Goal: Information Seeking & Learning: Learn about a topic

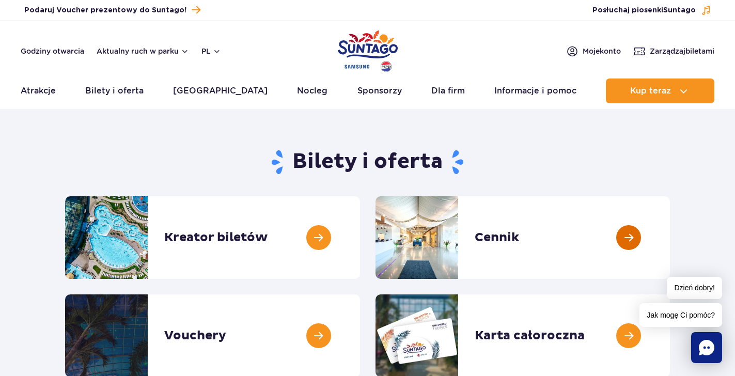
click at [669, 238] on link at bounding box center [669, 237] width 0 height 83
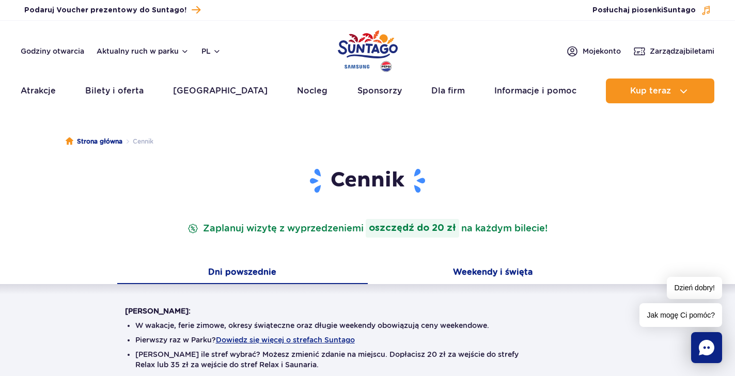
click at [474, 274] on button "Weekendy i święta" at bounding box center [493, 273] width 250 height 22
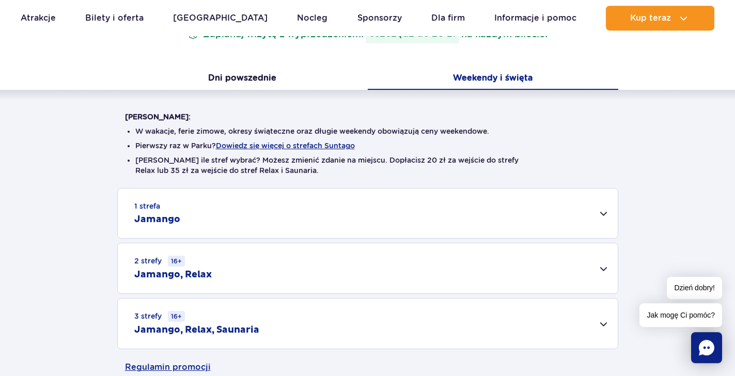
scroll to position [211, 0]
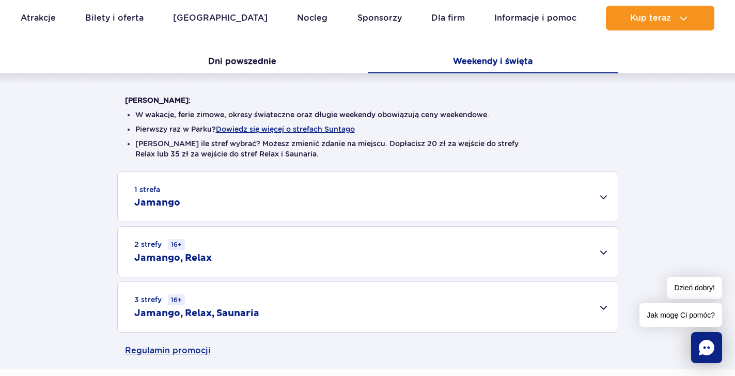
click at [579, 197] on div "1 strefa Jamango" at bounding box center [368, 197] width 500 height 50
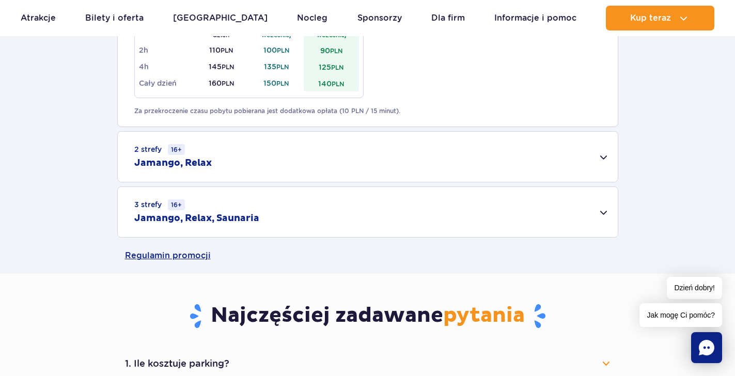
scroll to position [684, 0]
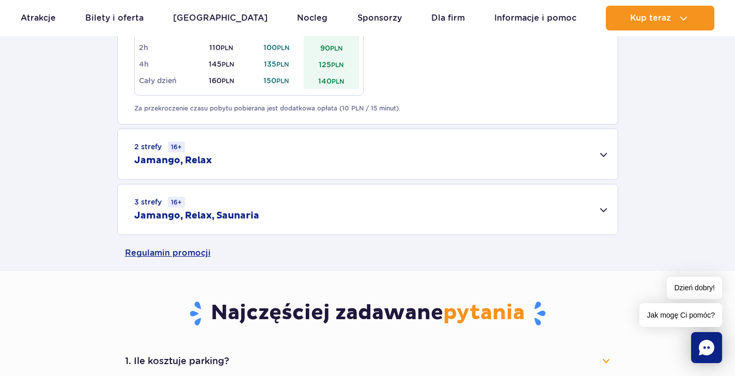
click at [192, 212] on h2 "Jamango, Relax, Saunaria" at bounding box center [196, 216] width 125 height 12
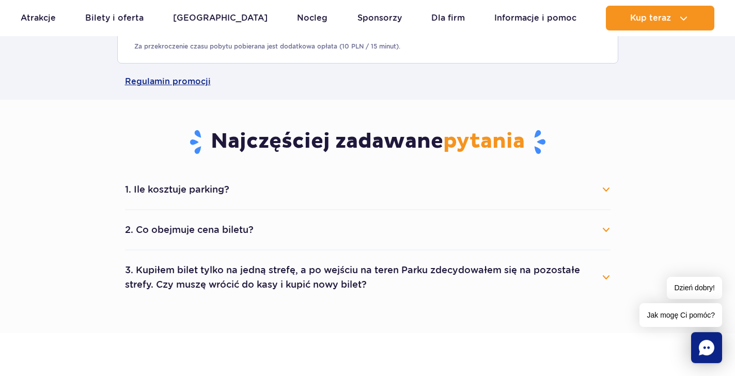
scroll to position [1000, 0]
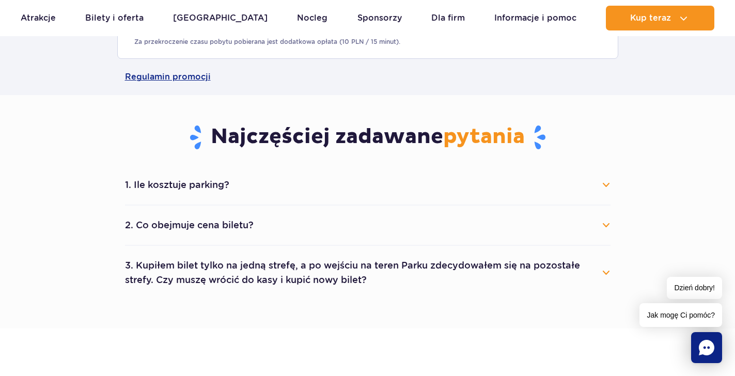
click at [201, 222] on button "2. Co obejmuje cena biletu?" at bounding box center [367, 225] width 485 height 23
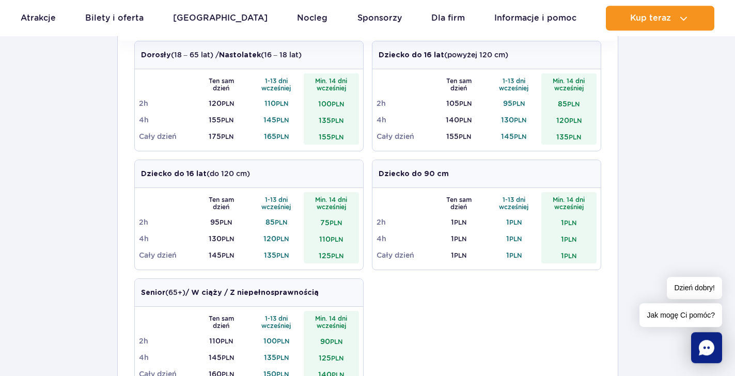
scroll to position [369, 0]
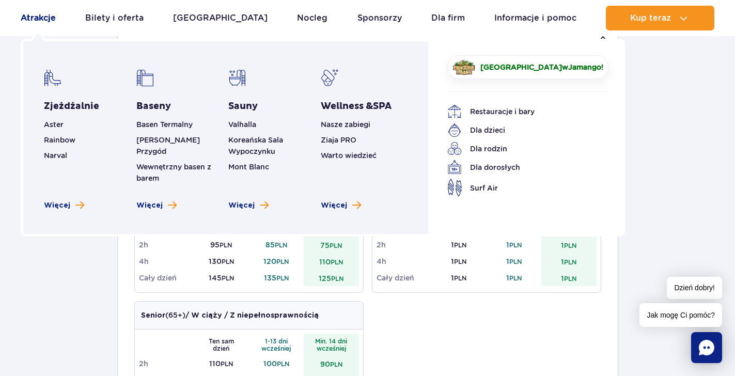
click at [49, 18] on link "Atrakcje" at bounding box center [38, 18] width 35 height 25
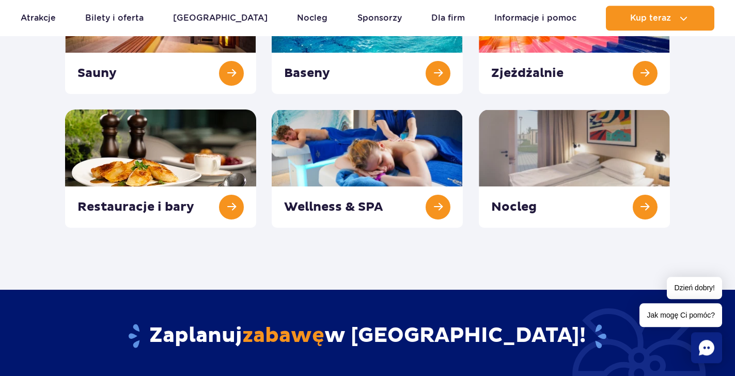
scroll to position [158, 0]
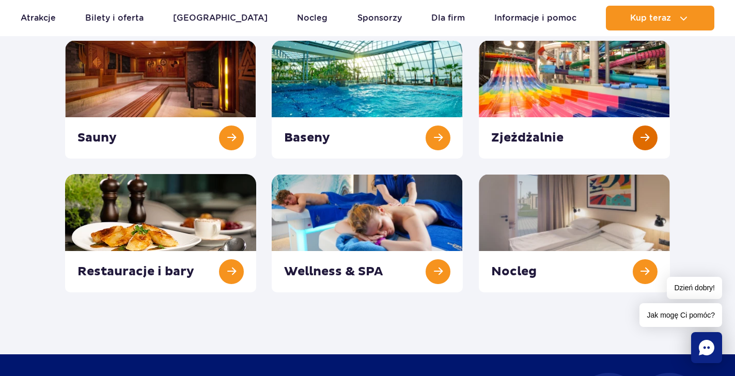
click at [643, 143] on link at bounding box center [574, 99] width 191 height 118
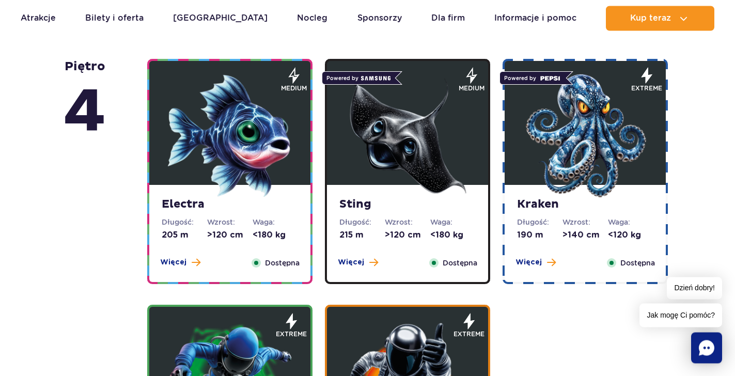
scroll to position [1000, 0]
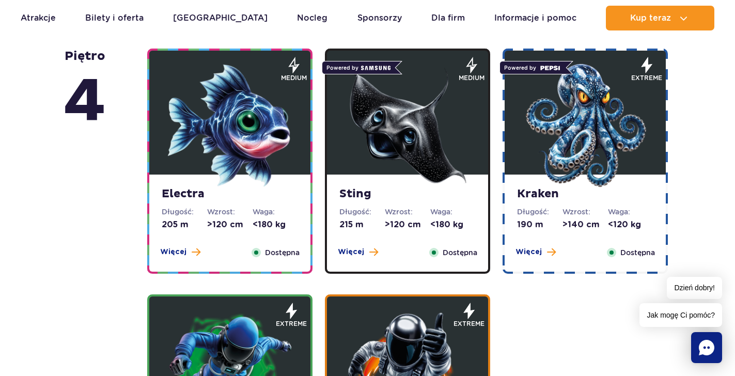
click at [557, 143] on img at bounding box center [585, 125] width 124 height 124
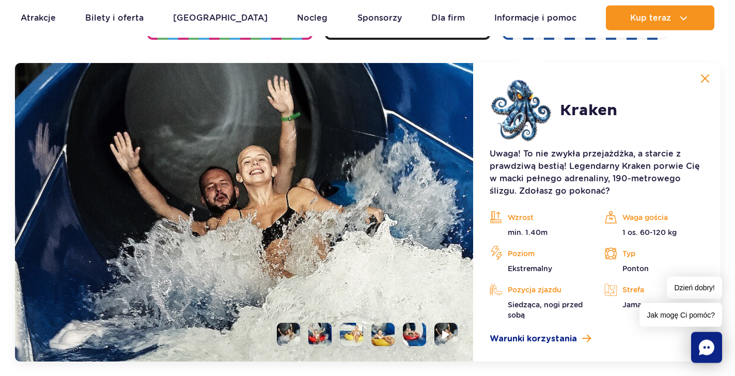
scroll to position [1235, 0]
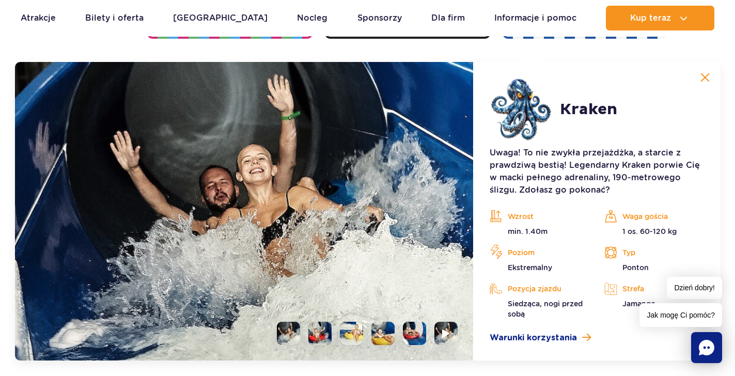
click at [293, 337] on li at bounding box center [288, 333] width 23 height 23
click at [313, 331] on li at bounding box center [319, 333] width 23 height 23
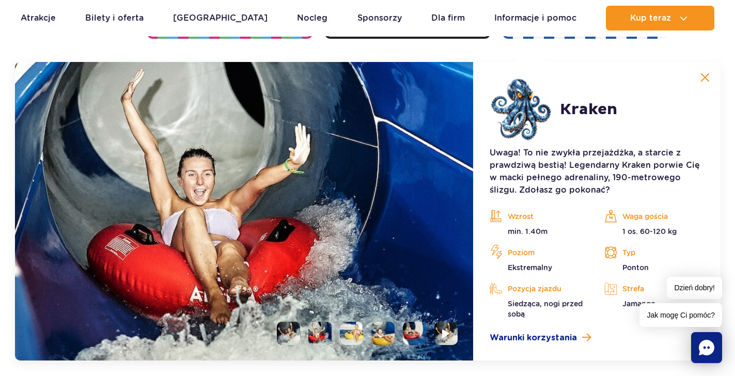
click at [348, 329] on li at bounding box center [351, 333] width 23 height 23
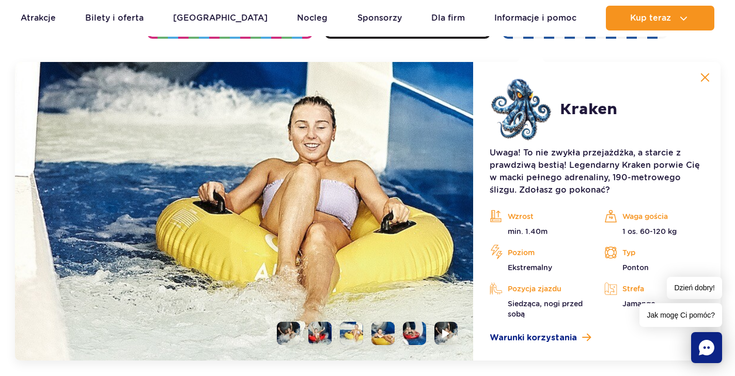
click at [388, 331] on li at bounding box center [382, 333] width 23 height 23
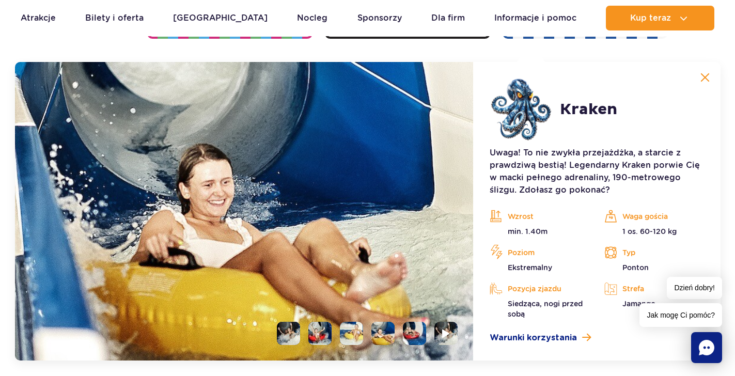
click at [420, 333] on li at bounding box center [414, 333] width 23 height 23
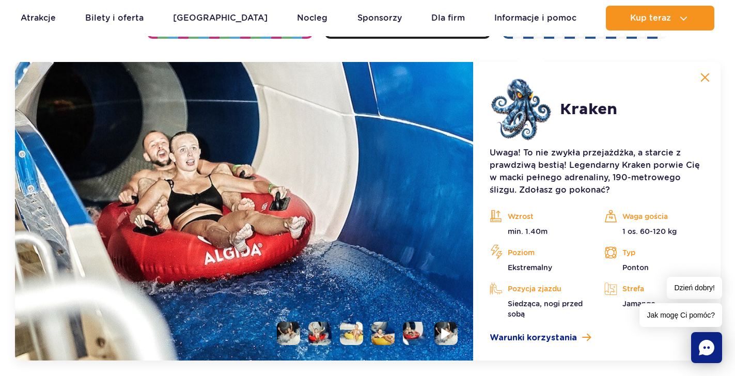
click at [443, 329] on img at bounding box center [446, 333] width 10 height 12
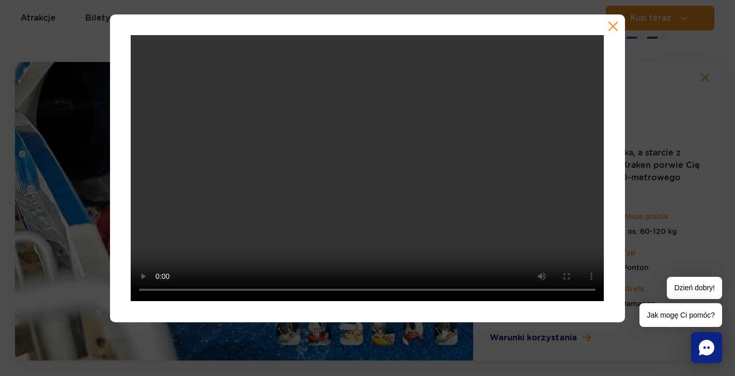
click at [610, 24] on button "button" at bounding box center [613, 26] width 10 height 10
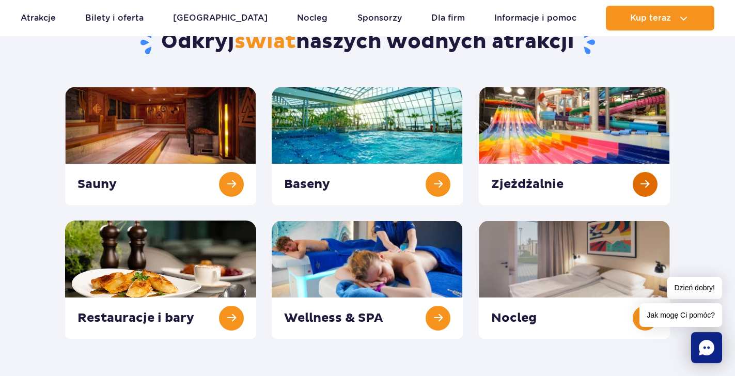
scroll to position [105, 0]
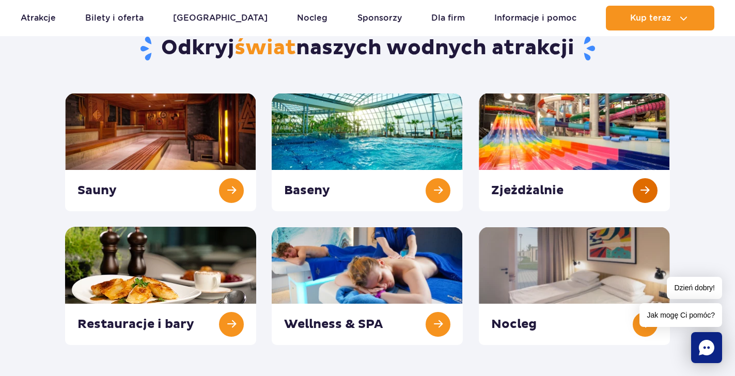
click at [643, 186] on link at bounding box center [574, 152] width 191 height 118
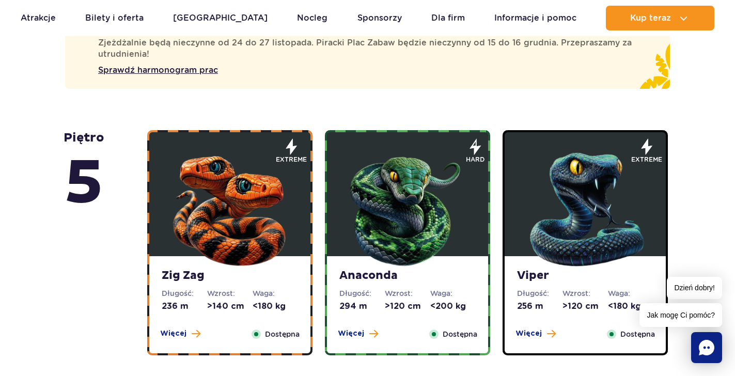
click at [243, 196] on img at bounding box center [230, 207] width 124 height 124
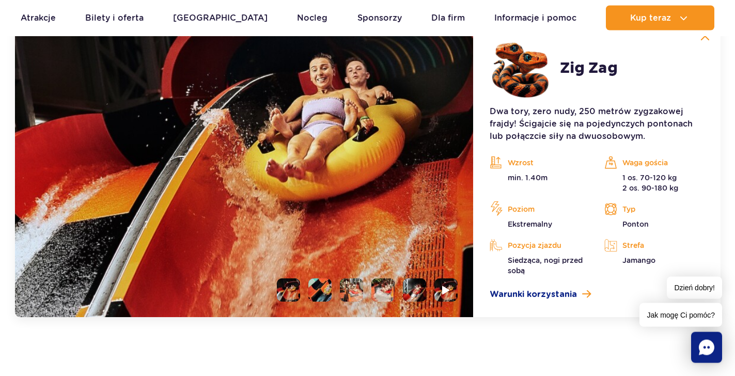
scroll to position [948, 0]
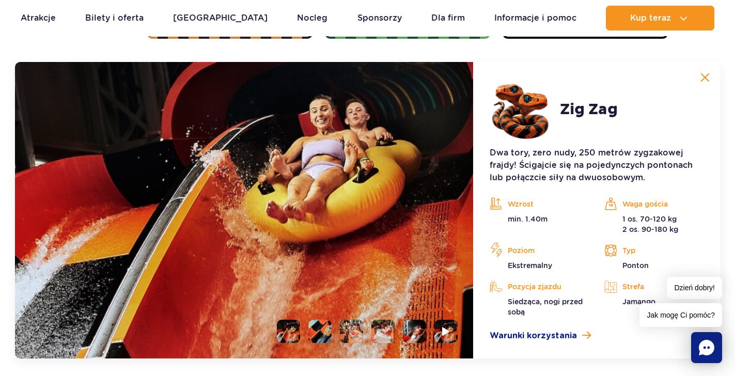
click at [322, 328] on li at bounding box center [319, 331] width 23 height 23
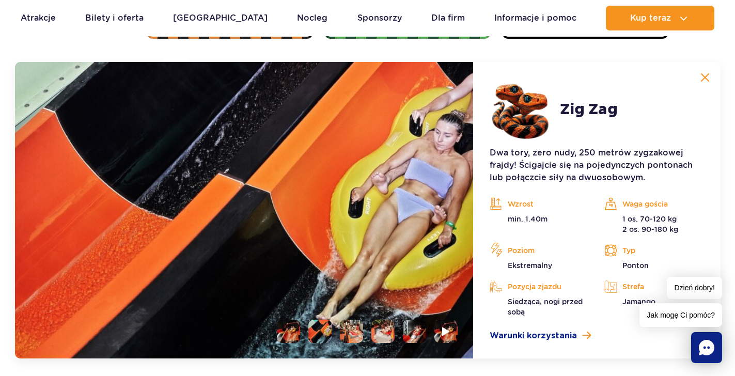
click at [357, 332] on li at bounding box center [351, 331] width 23 height 23
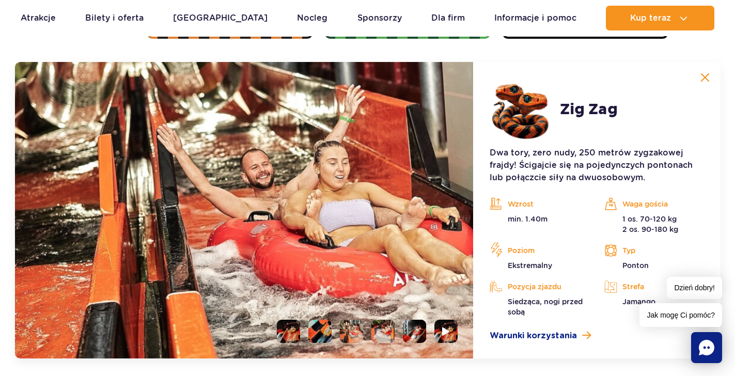
click at [382, 332] on li at bounding box center [382, 331] width 23 height 23
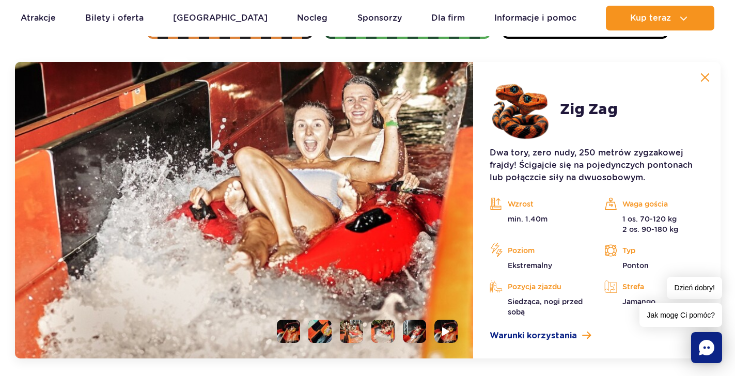
click at [413, 329] on li at bounding box center [414, 331] width 23 height 23
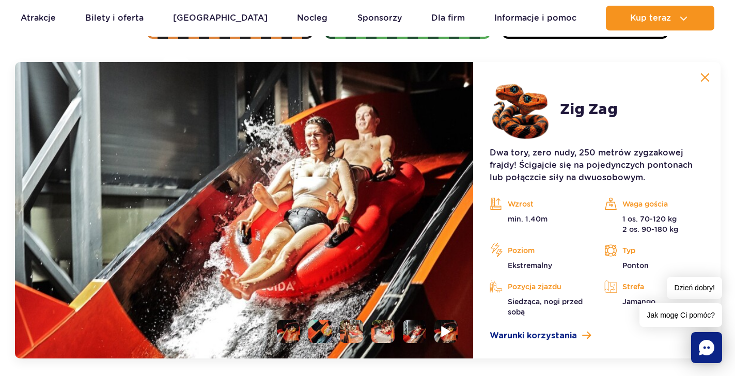
click at [446, 327] on img at bounding box center [446, 331] width 10 height 12
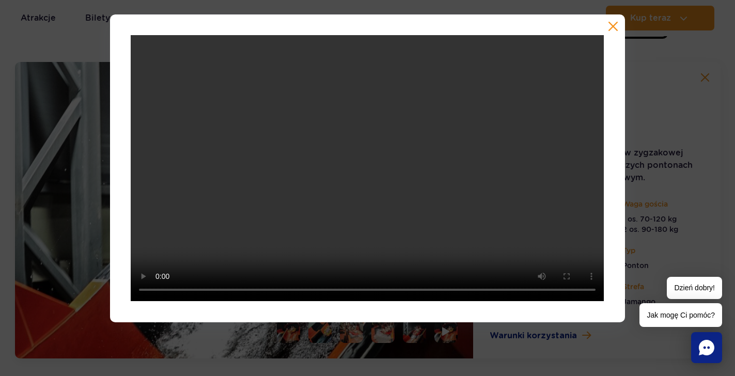
click at [615, 27] on button "button" at bounding box center [613, 26] width 10 height 10
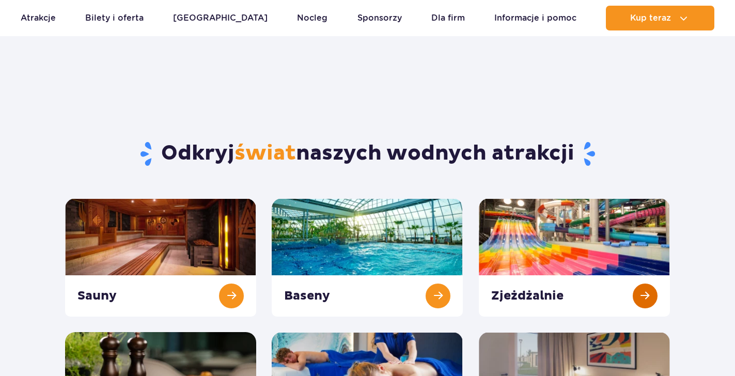
click at [644, 198] on link at bounding box center [574, 257] width 191 height 118
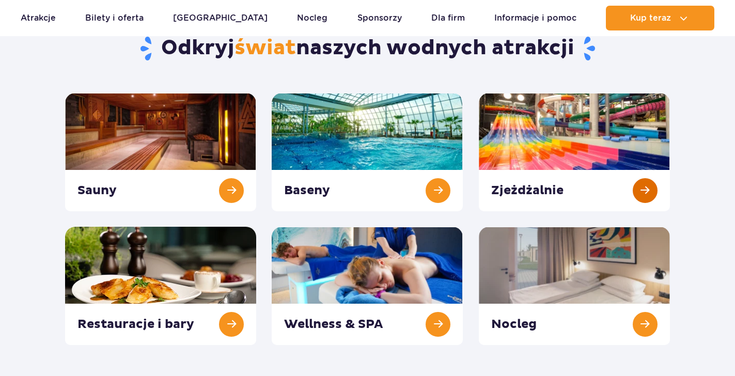
scroll to position [105, 0]
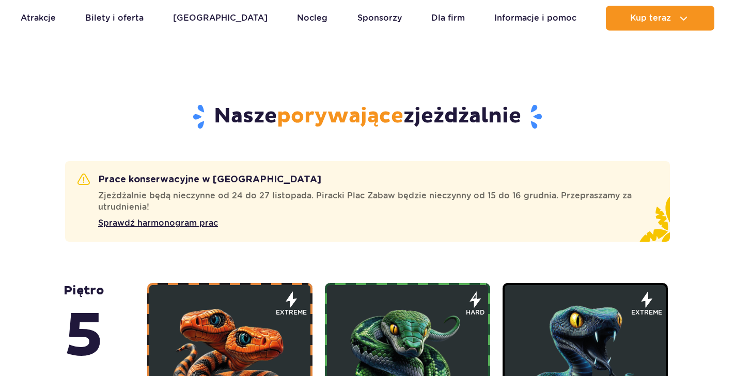
scroll to position [632, 0]
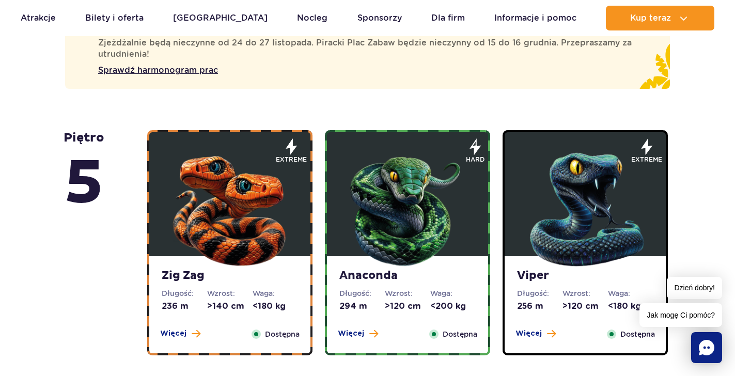
click at [444, 181] on img at bounding box center [407, 207] width 124 height 124
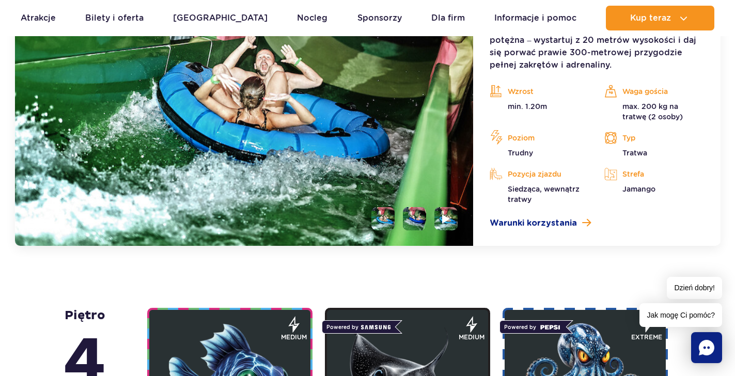
scroll to position [1054, 0]
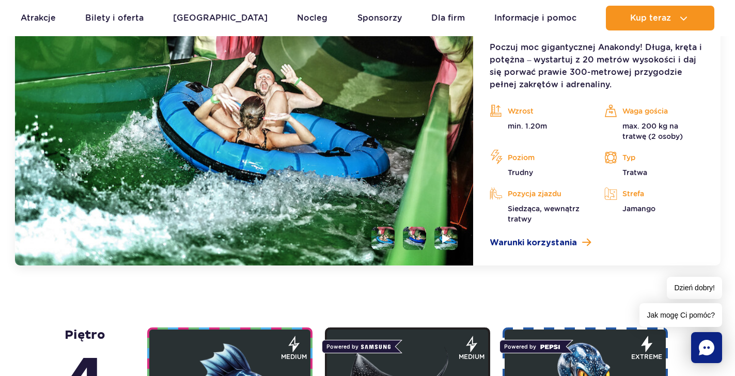
click at [413, 231] on li at bounding box center [414, 238] width 23 height 23
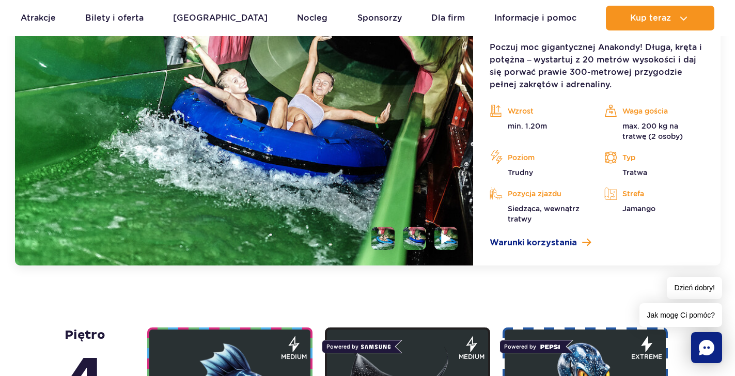
click at [443, 233] on img at bounding box center [446, 238] width 10 height 12
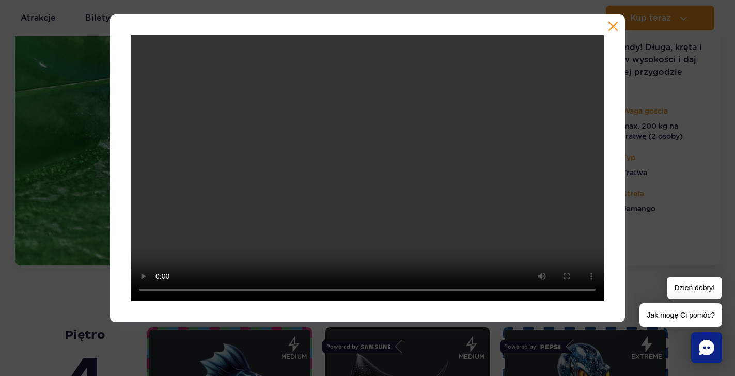
click at [611, 24] on button "button" at bounding box center [613, 26] width 10 height 10
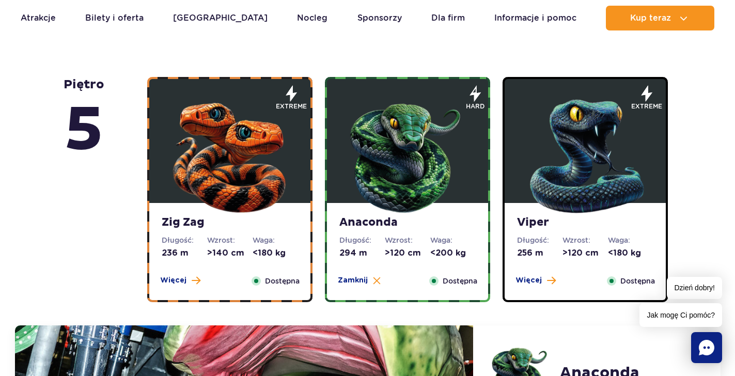
click at [566, 162] on img at bounding box center [585, 154] width 124 height 124
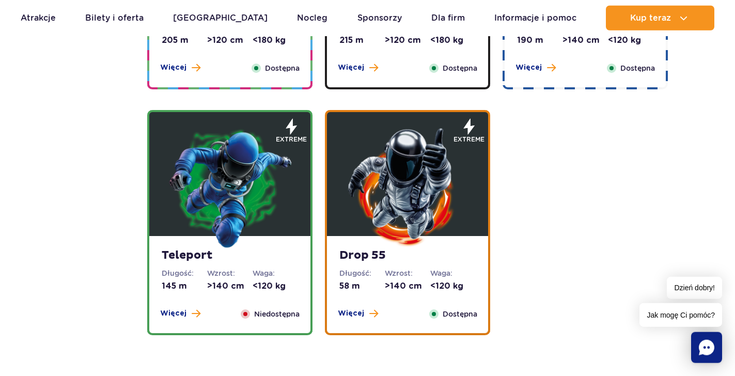
scroll to position [1527, 0]
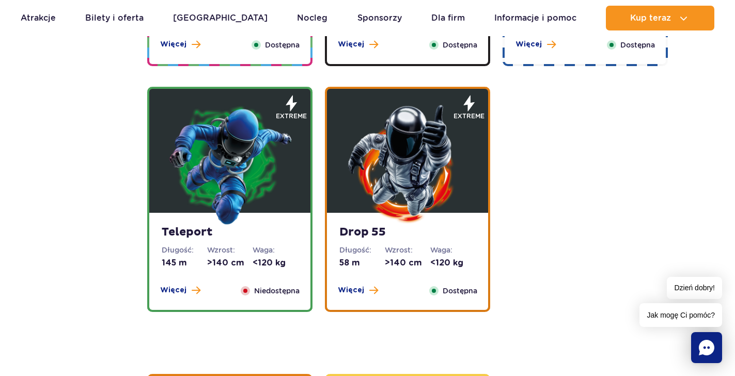
click at [259, 155] on img at bounding box center [230, 164] width 124 height 124
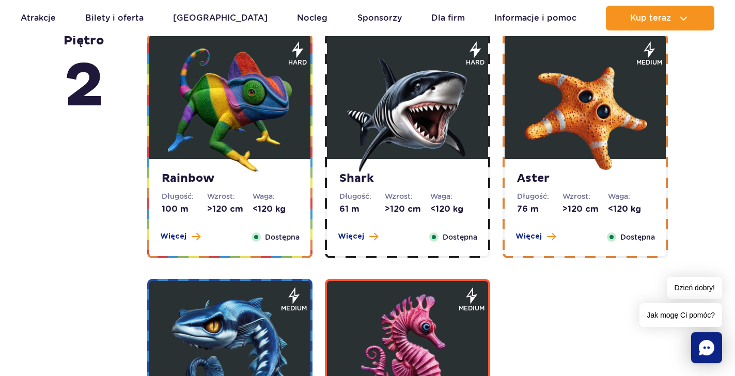
scroll to position [2113, 0]
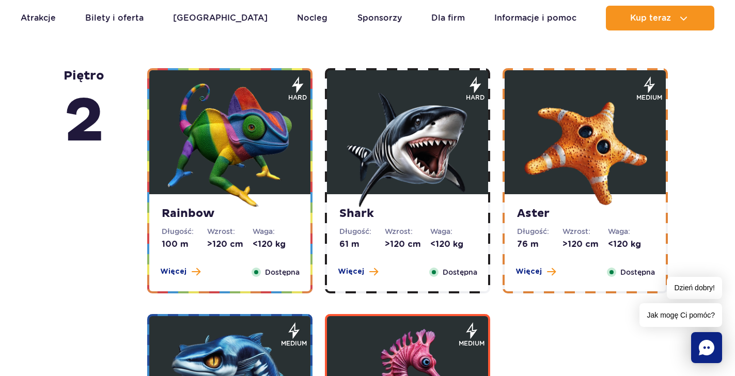
click at [260, 144] on img at bounding box center [230, 145] width 124 height 124
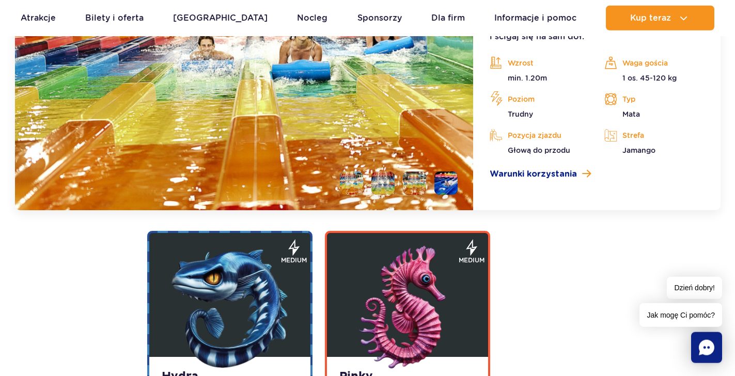
scroll to position [2055, 0]
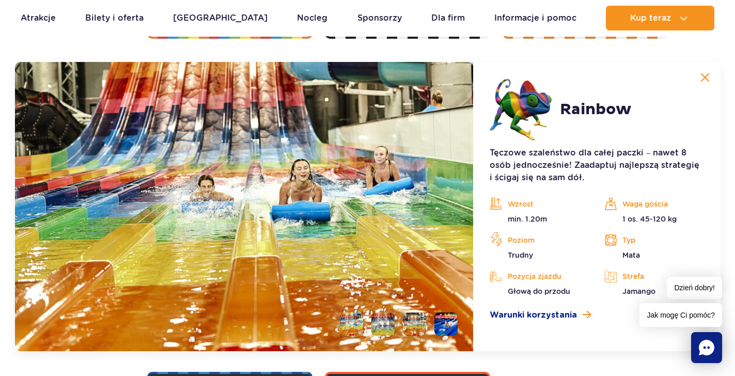
click at [345, 316] on li at bounding box center [351, 323] width 23 height 23
click at [386, 320] on li at bounding box center [382, 323] width 23 height 23
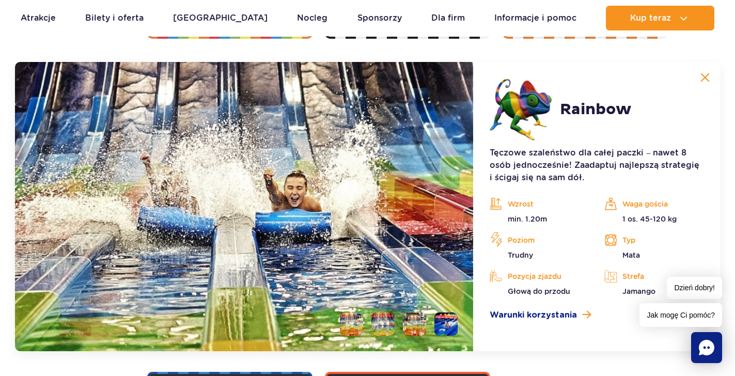
click at [409, 323] on li at bounding box center [414, 323] width 23 height 23
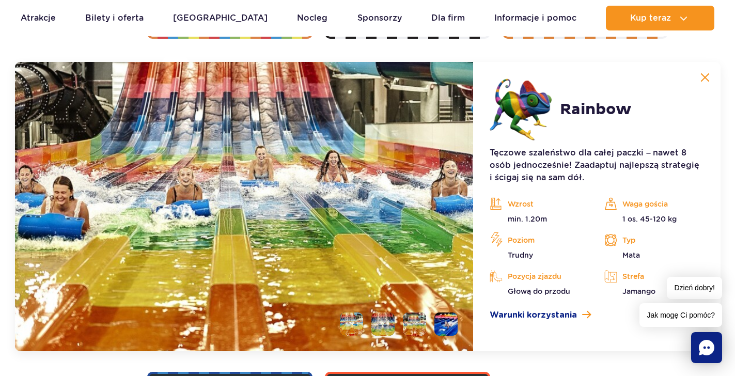
click at [443, 326] on li at bounding box center [445, 323] width 23 height 23
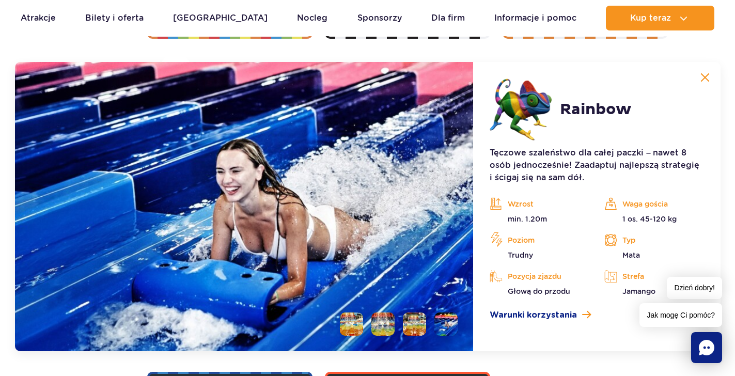
scroll to position [2318, 0]
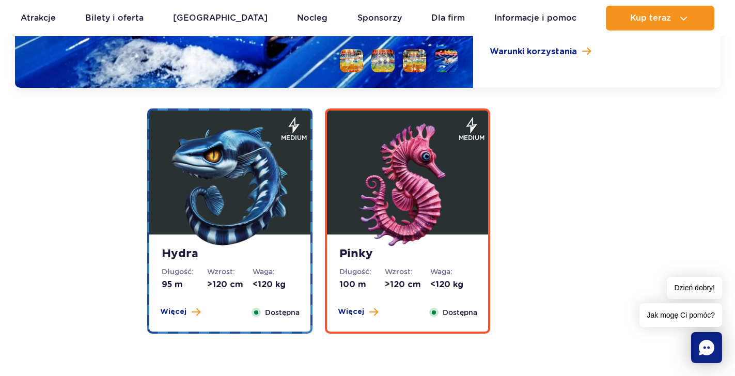
click at [273, 197] on img at bounding box center [230, 185] width 124 height 124
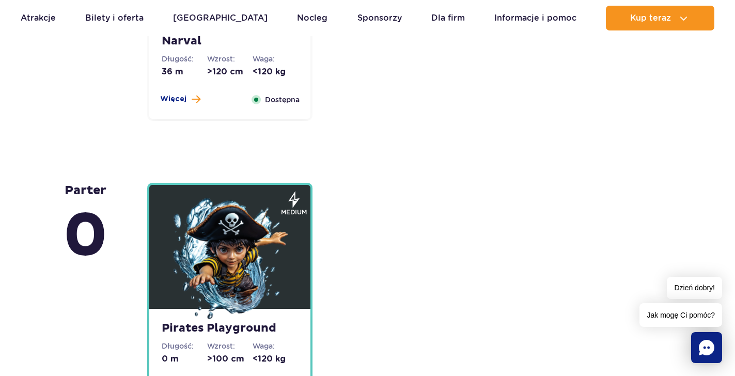
scroll to position [2827, 0]
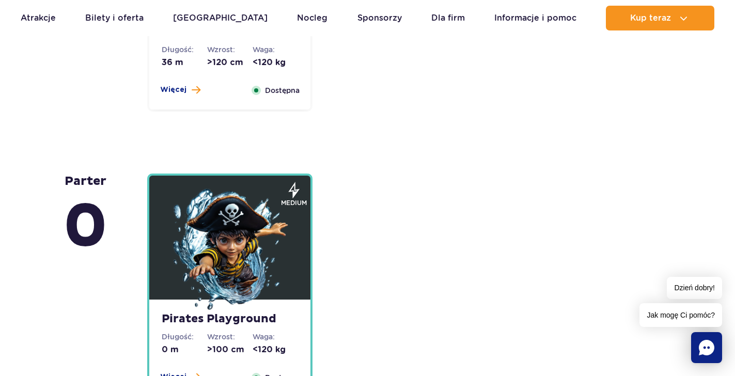
click at [253, 224] on img at bounding box center [230, 250] width 124 height 124
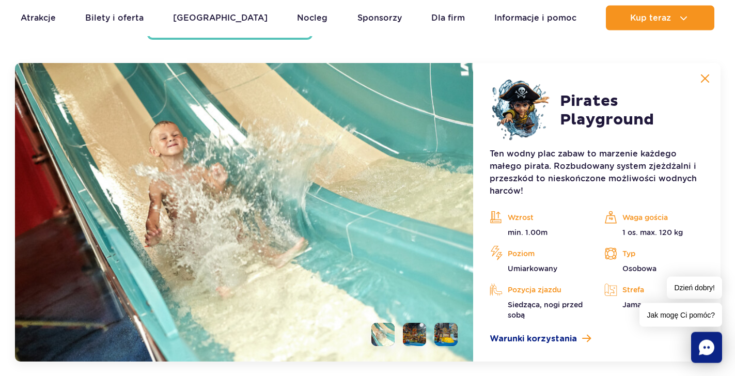
scroll to position [2875, 0]
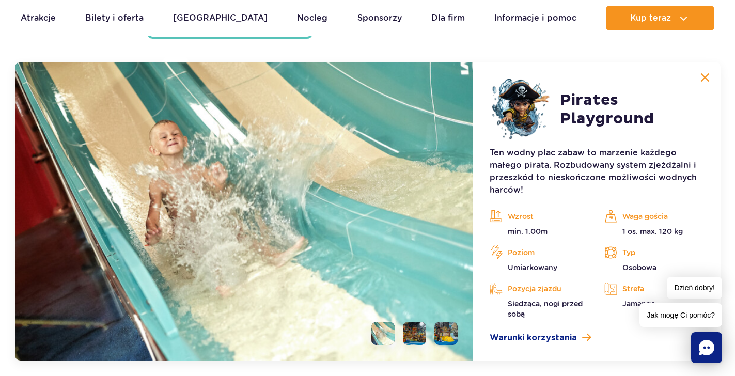
click at [418, 329] on li at bounding box center [414, 333] width 23 height 23
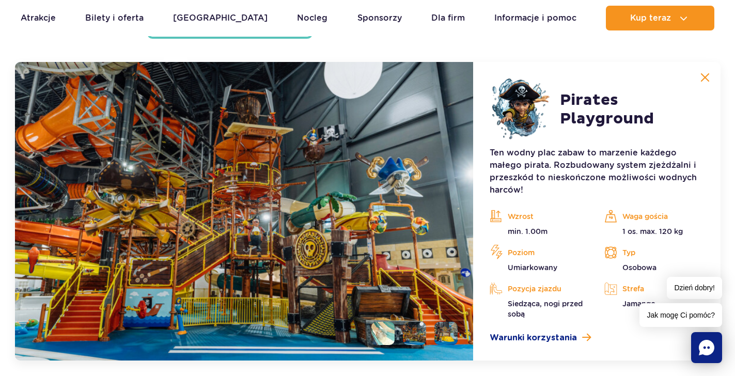
click at [441, 330] on li at bounding box center [445, 333] width 23 height 23
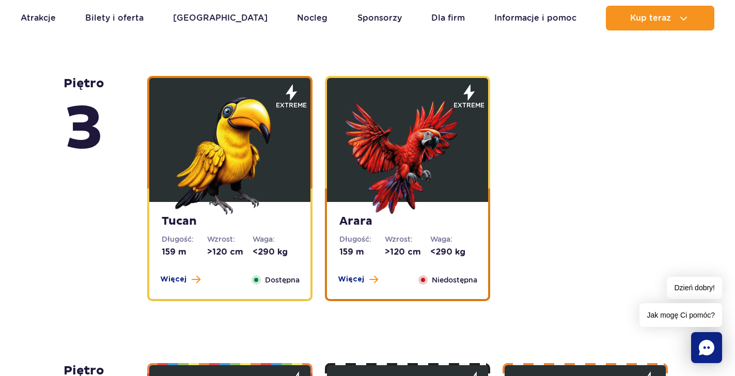
scroll to position [1137, 0]
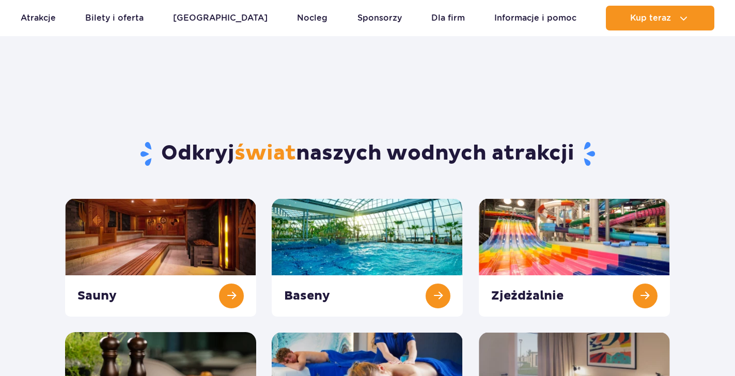
click at [434, 198] on link at bounding box center [367, 257] width 191 height 118
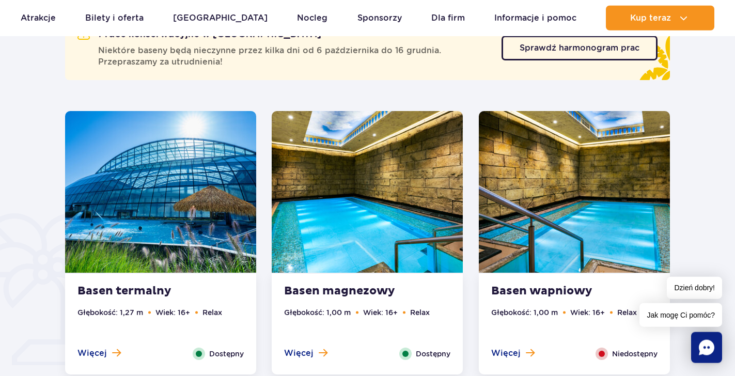
scroll to position [632, 0]
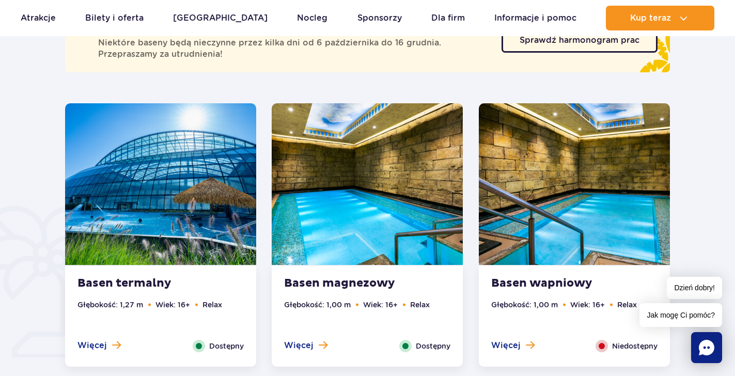
click at [172, 154] on img at bounding box center [160, 184] width 191 height 162
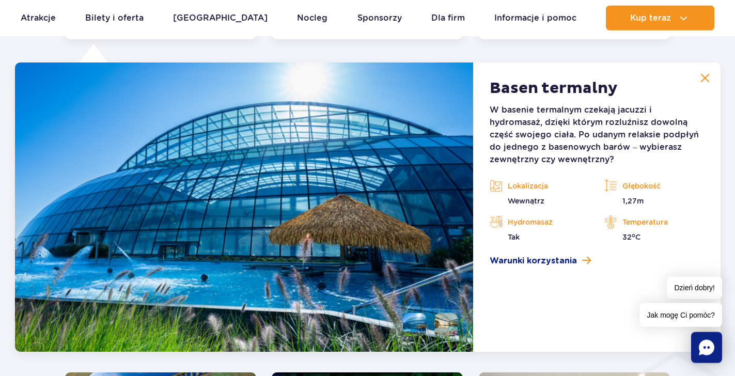
scroll to position [960, 0]
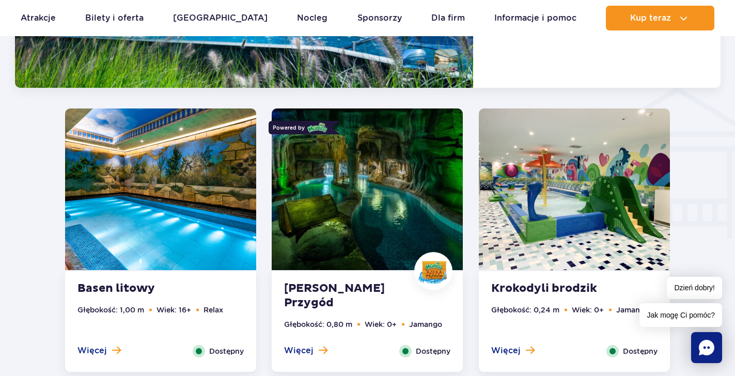
click at [308, 195] on img at bounding box center [367, 189] width 191 height 162
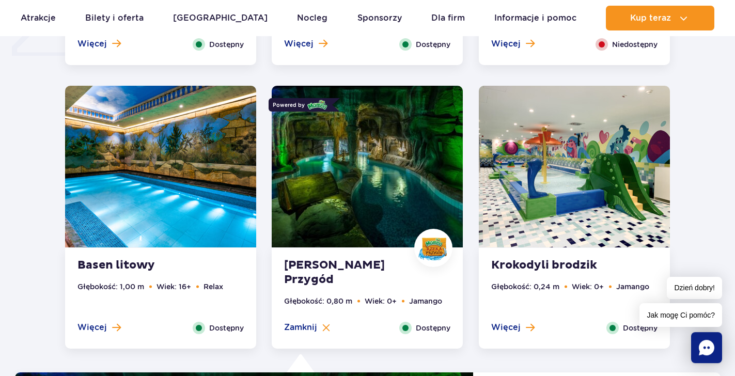
scroll to position [927, 0]
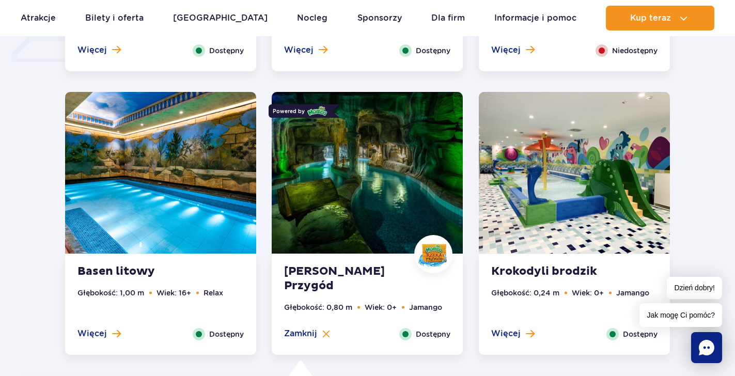
click at [207, 178] on img at bounding box center [160, 173] width 191 height 162
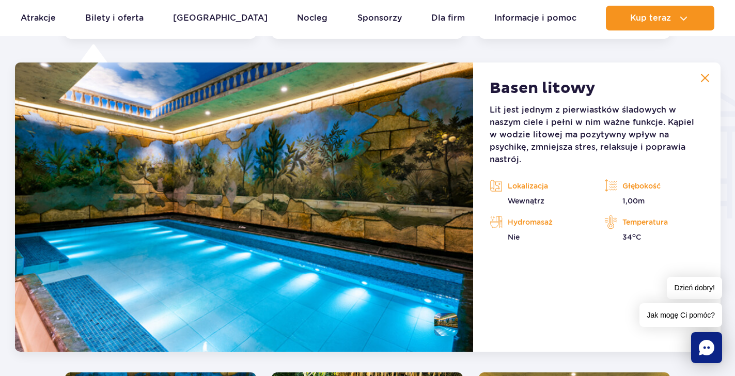
scroll to position [1401, 0]
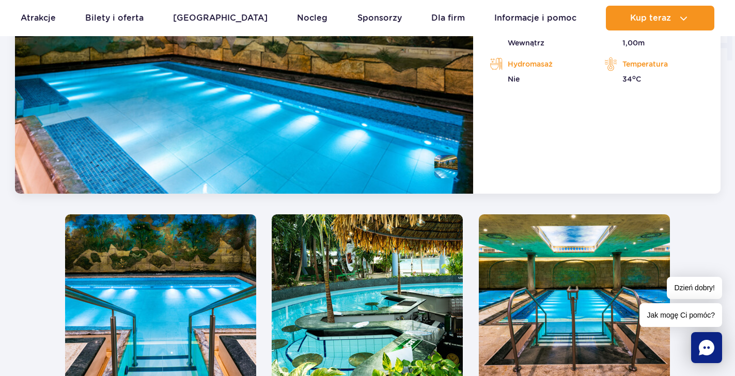
click at [347, 298] on img at bounding box center [367, 295] width 191 height 162
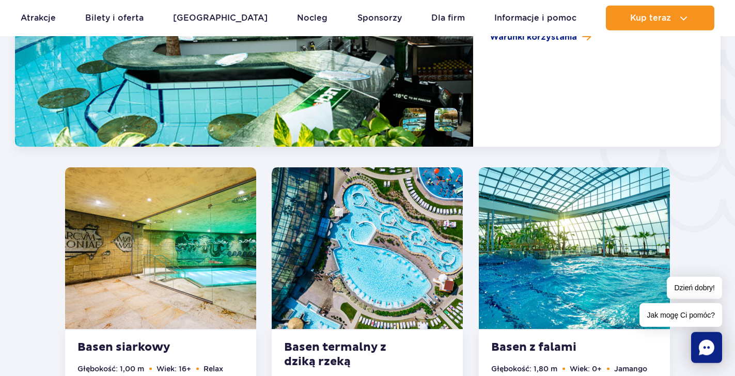
scroll to position [1737, 0]
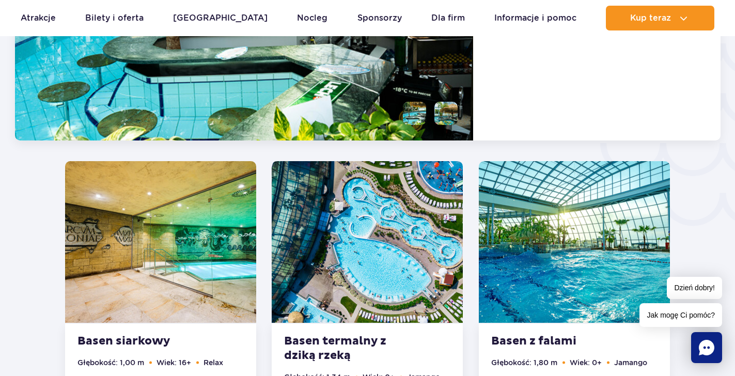
click at [513, 275] on img at bounding box center [574, 242] width 191 height 162
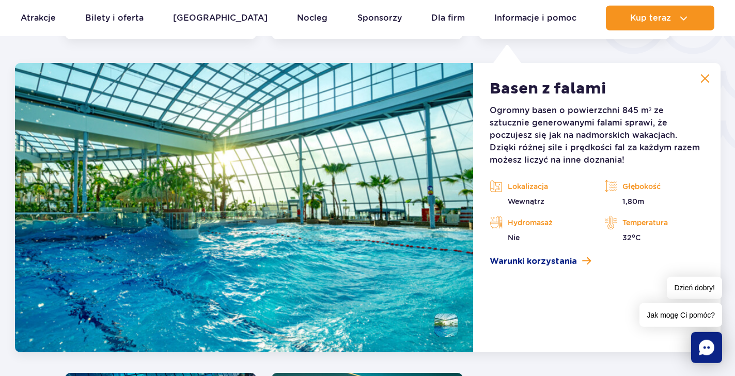
scroll to position [1810, 0]
